Goal: Task Accomplishment & Management: Use online tool/utility

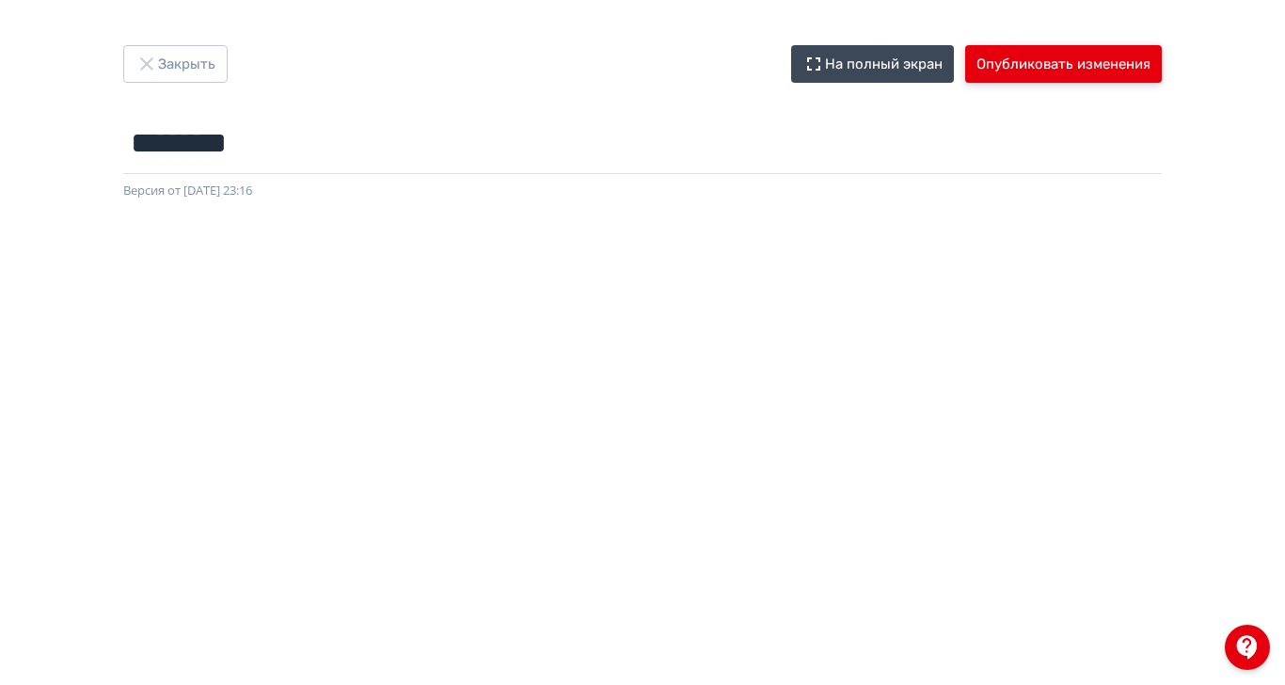
click at [1162, 68] on button "Опубликовать изменения" at bounding box center [1063, 64] width 197 height 38
click at [1237, 43] on div "Закрыть На полный экран Опубликовать изменения ******** Название задания... Вер…" at bounding box center [642, 342] width 1285 height 685
click at [1162, 59] on button "Опубликовать изменения" at bounding box center [1063, 64] width 197 height 38
